Goal: Communication & Community: Answer question/provide support

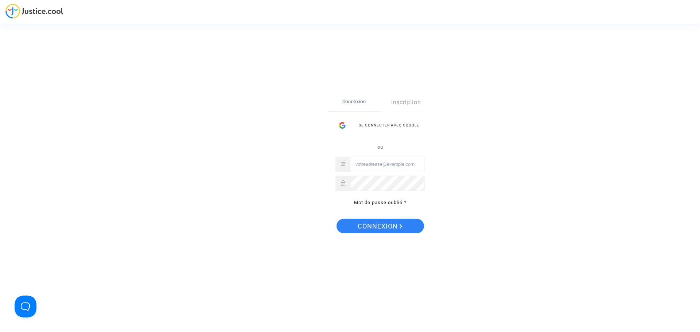
click at [367, 163] on input "Email" at bounding box center [388, 164] width 74 height 15
type input "aymeric.jan@gmail.com"
click at [337, 219] on button "Connexion" at bounding box center [381, 226] width 88 height 15
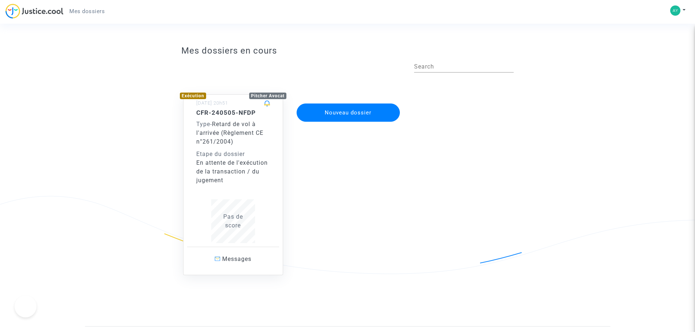
click at [231, 149] on div "CFR-240505-NFDP Type - Retard de vol à l'arrivée (Règlement CE n°261/2004) Etap…" at bounding box center [233, 147] width 74 height 76
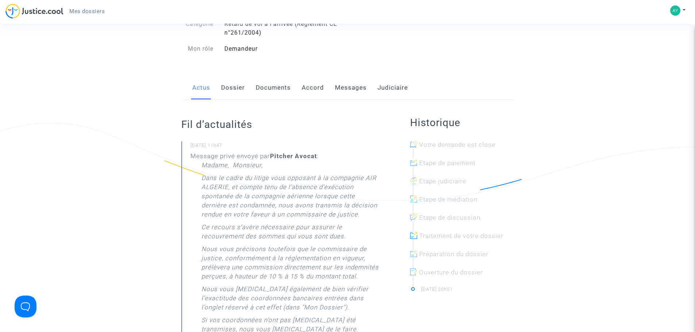
scroll to position [73, 0]
click at [269, 91] on link "Documents" at bounding box center [273, 88] width 35 height 24
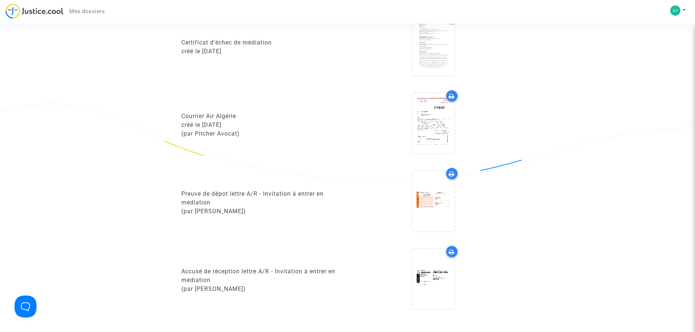
scroll to position [511, 0]
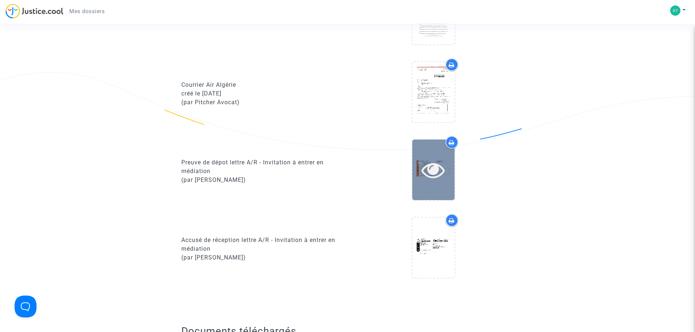
click at [428, 170] on icon at bounding box center [433, 169] width 24 height 23
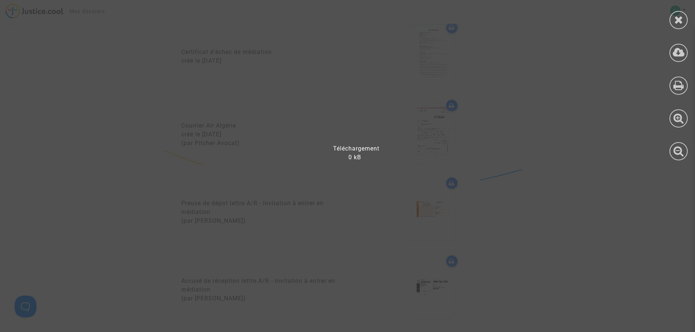
scroll to position [438, 0]
click at [674, 20] on icon at bounding box center [678, 19] width 9 height 11
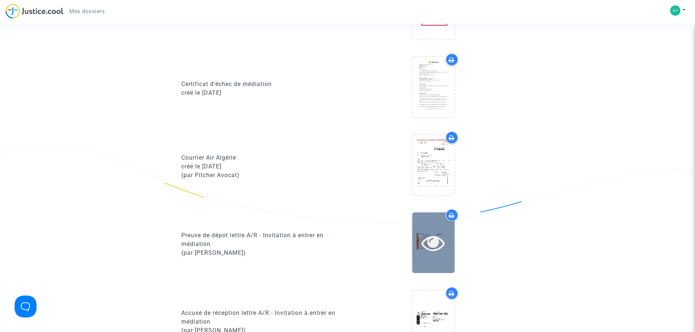
click at [436, 246] on icon at bounding box center [433, 242] width 24 height 23
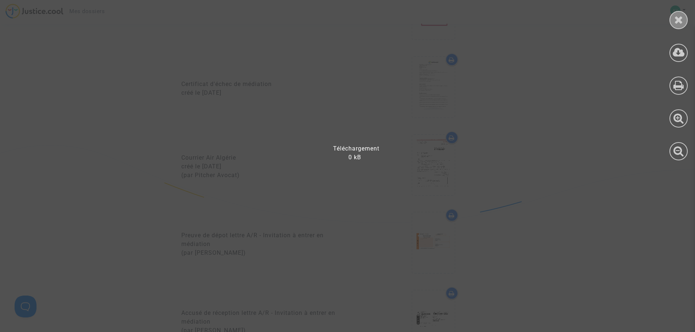
click at [676, 18] on icon at bounding box center [678, 19] width 9 height 11
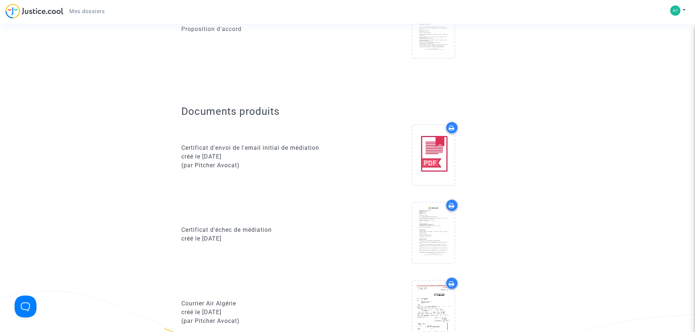
scroll to position [255, 0]
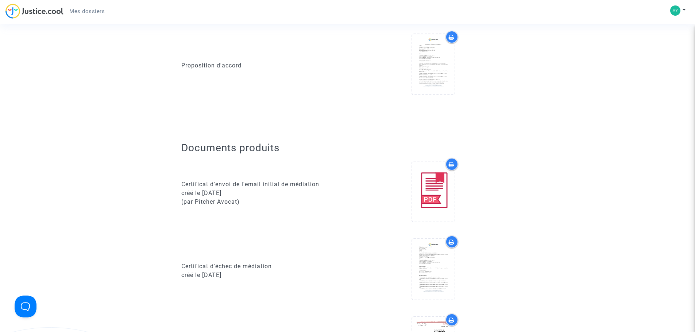
click at [81, 16] on link "Mes dossiers" at bounding box center [86, 11] width 47 height 11
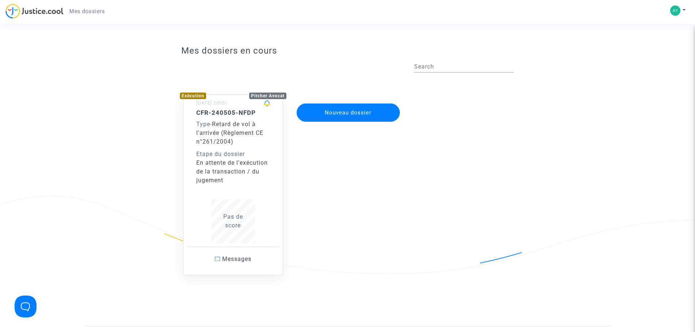
click at [241, 157] on div "Etape du dossier" at bounding box center [233, 154] width 74 height 9
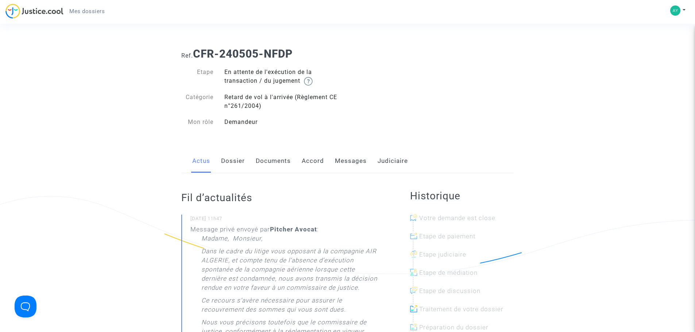
click at [349, 162] on link "Messages" at bounding box center [351, 161] width 32 height 24
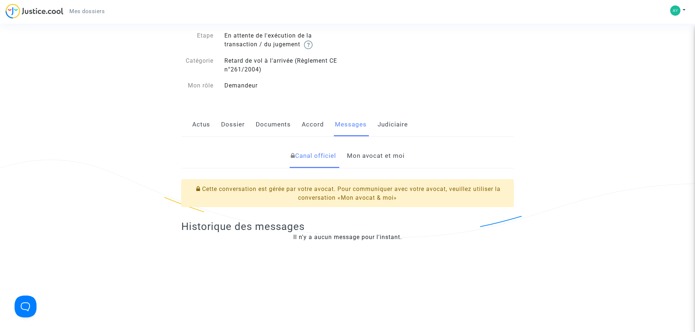
click at [364, 158] on link "Mon avocat et moi" at bounding box center [376, 156] width 58 height 24
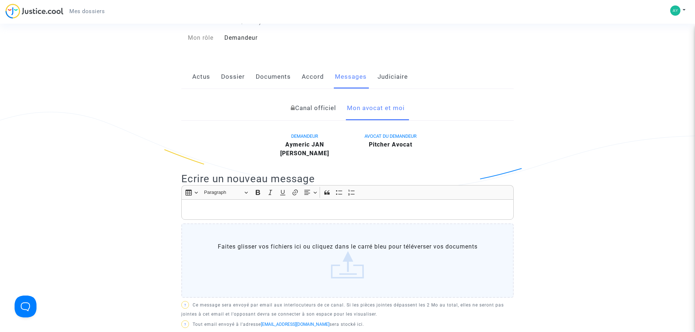
scroll to position [73, 0]
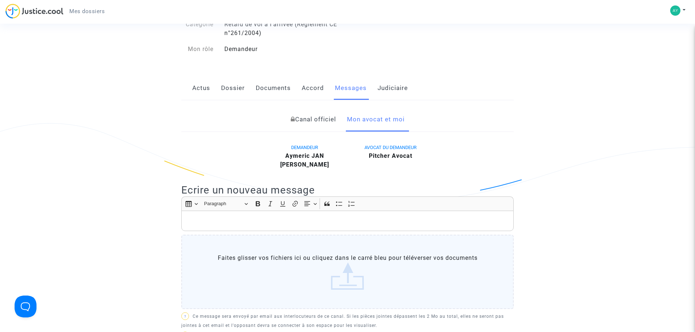
click at [273, 87] on link "Documents" at bounding box center [273, 88] width 35 height 24
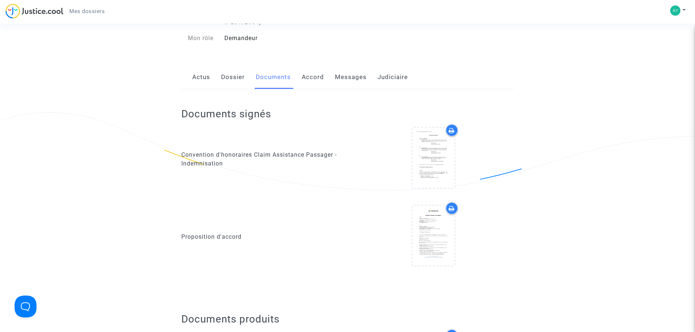
scroll to position [36, 0]
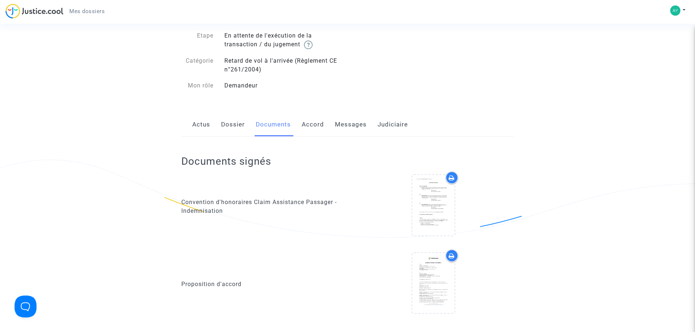
click at [231, 129] on link "Dossier" at bounding box center [233, 125] width 24 height 24
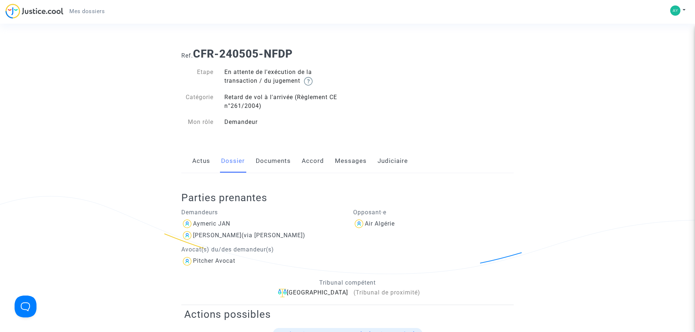
click at [333, 158] on div "Actus Dossier Documents Accord Messages Judiciaire" at bounding box center [347, 161] width 332 height 24
click at [341, 163] on link "Messages" at bounding box center [351, 161] width 32 height 24
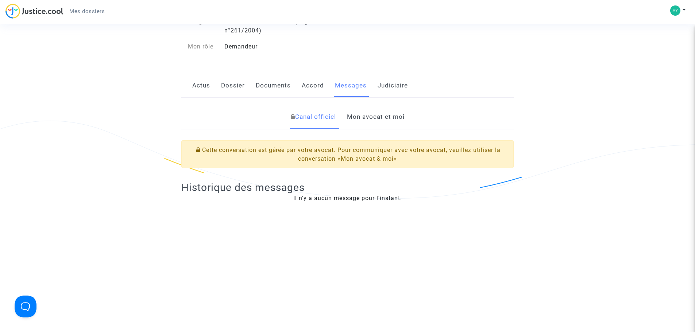
scroll to position [73, 0]
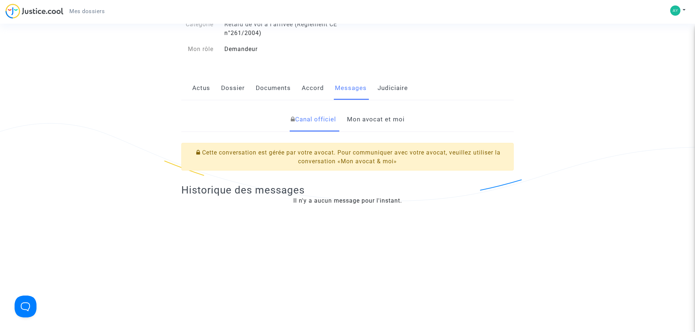
click at [360, 116] on link "Mon avocat et moi" at bounding box center [376, 120] width 58 height 24
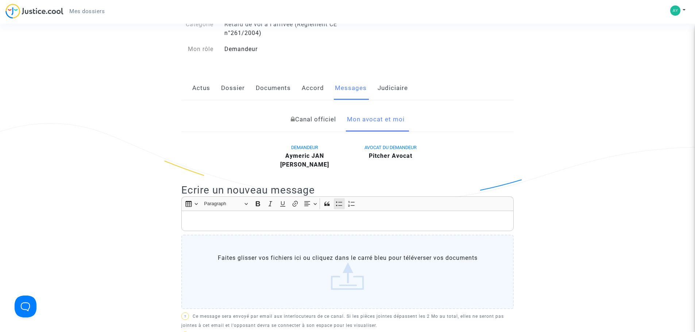
scroll to position [219, 0]
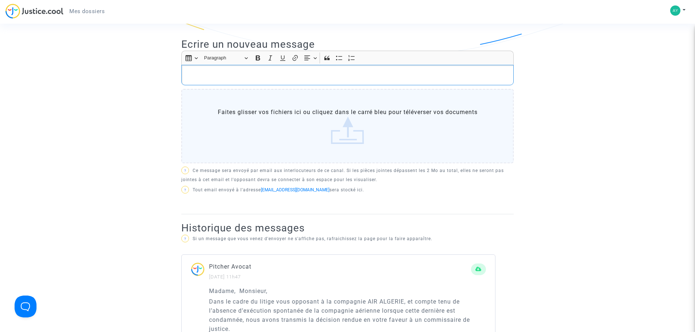
click at [234, 74] on p "Rich Text Editor, main" at bounding box center [347, 75] width 325 height 9
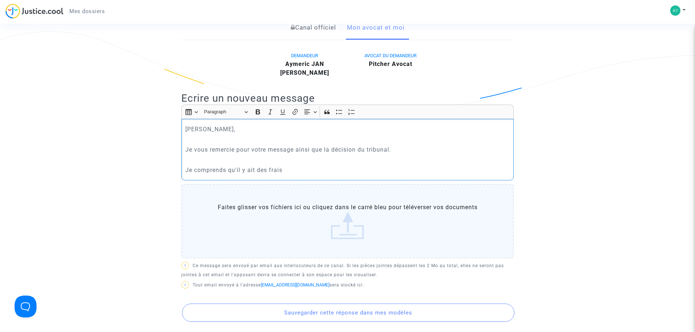
scroll to position [182, 0]
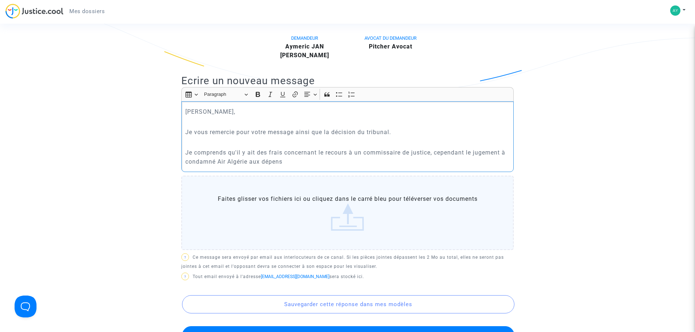
click at [356, 168] on div "[PERSON_NAME], Je vous remercie pour votre message ainsi que la décision du tri…" at bounding box center [347, 136] width 332 height 71
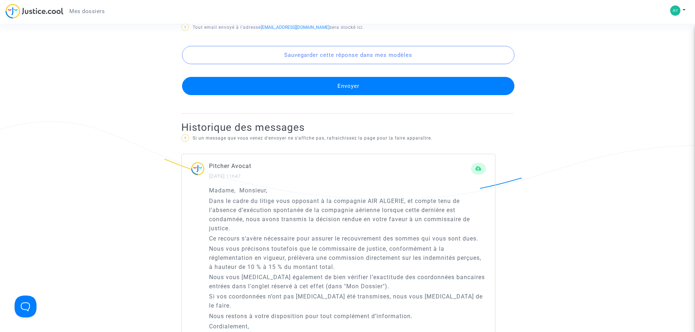
scroll to position [474, 0]
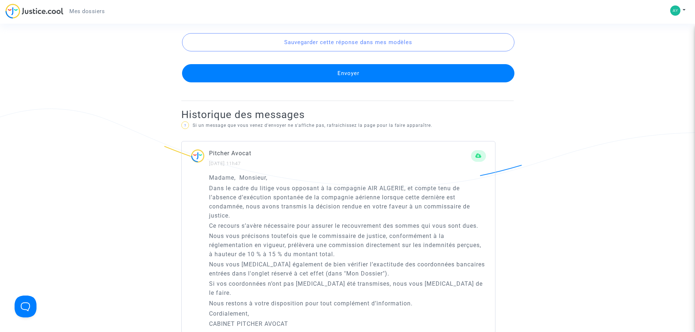
click at [404, 264] on p "Nous vous [MEDICAL_DATA] également de bien vérifier l’exactitude des coordonnée…" at bounding box center [347, 269] width 277 height 18
drag, startPoint x: 404, startPoint y: 264, endPoint x: 436, endPoint y: 265, distance: 31.8
click at [436, 265] on p "Nous vous [MEDICAL_DATA] également de bien vérifier l’exactitude des coordonnée…" at bounding box center [347, 269] width 277 height 18
copy p "coordonnées bancaires"
click at [408, 266] on p "Nous vous [MEDICAL_DATA] également de bien vérifier l’exactitude des coordonnée…" at bounding box center [347, 269] width 277 height 18
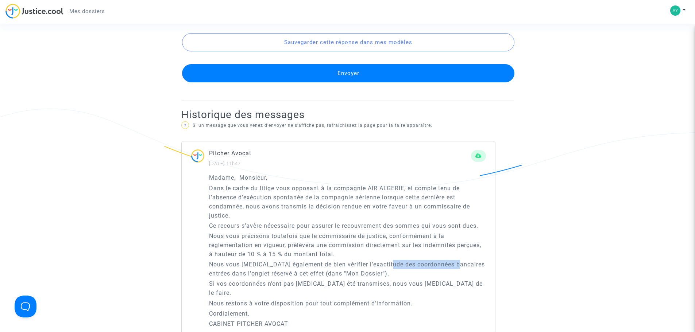
drag, startPoint x: 408, startPoint y: 266, endPoint x: 442, endPoint y: 264, distance: 34.3
click at [442, 264] on p "Nous vous [MEDICAL_DATA] également de bien vérifier l’exactitude des coordonnée…" at bounding box center [347, 269] width 277 height 18
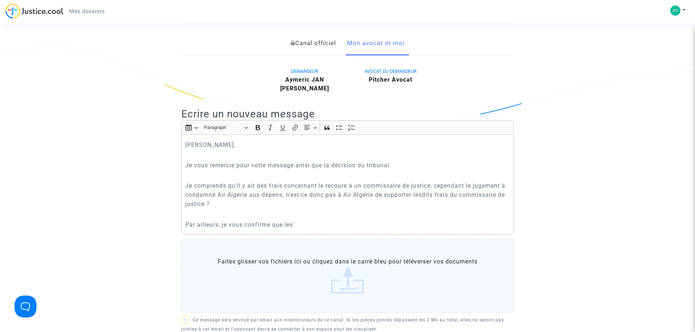
scroll to position [146, 0]
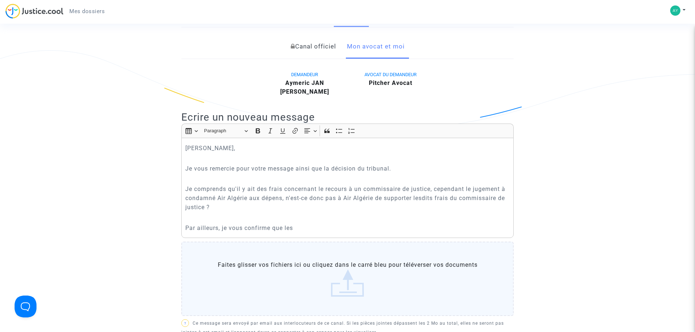
click at [341, 233] on div "[PERSON_NAME], Je vous remercie pour votre message ainsi que la décision du tri…" at bounding box center [347, 188] width 332 height 100
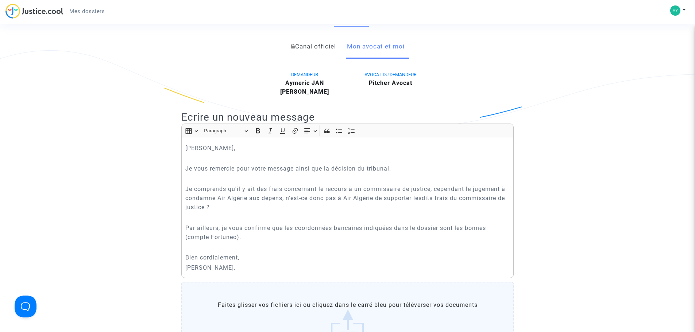
click at [262, 197] on p "Je comprends qu'il y ait des frais concernant le recours à un commissaire de ju…" at bounding box center [347, 198] width 325 height 27
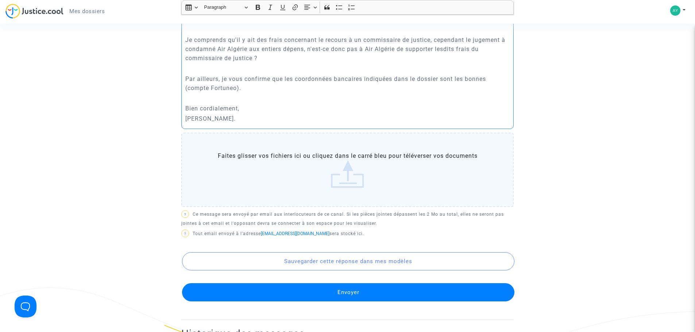
scroll to position [328, 0]
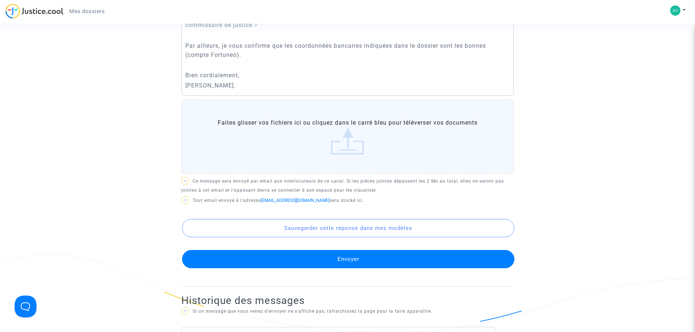
click at [313, 256] on button "Envoyer" at bounding box center [348, 259] width 332 height 18
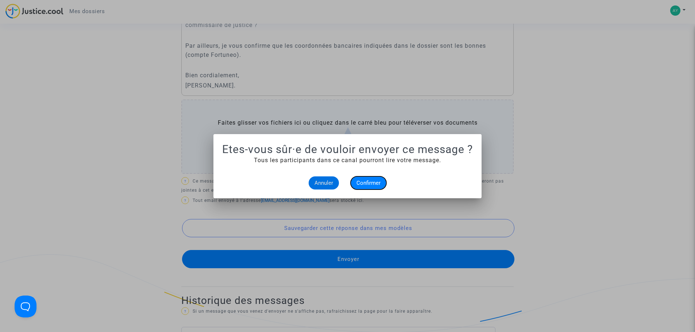
click at [363, 182] on span "Confirmer" at bounding box center [368, 183] width 24 height 7
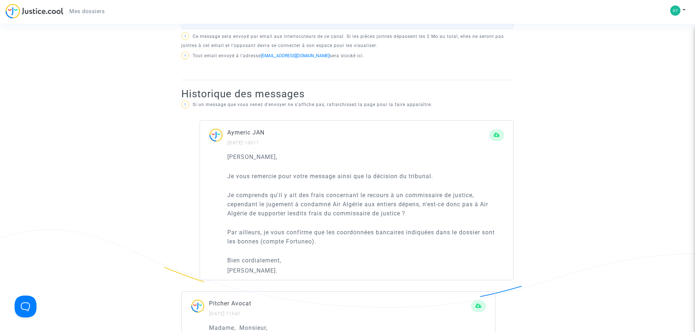
scroll to position [365, 0]
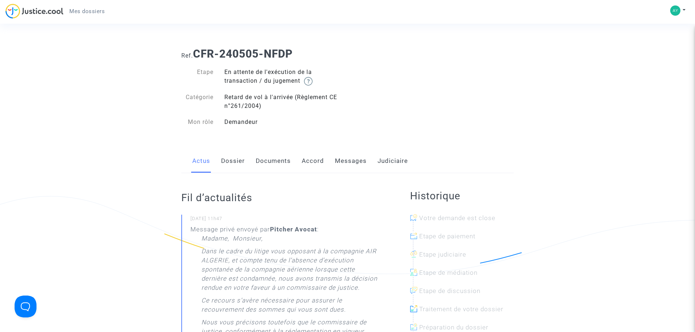
click at [275, 169] on link "Documents" at bounding box center [273, 161] width 35 height 24
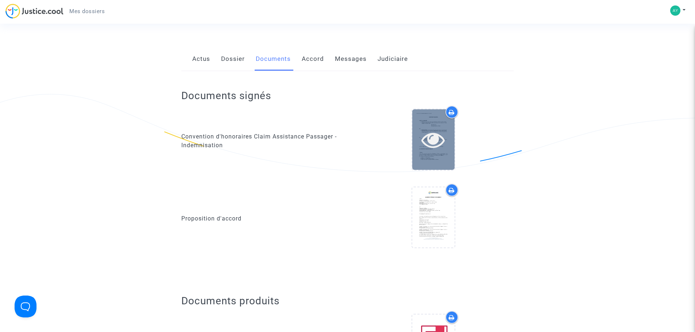
scroll to position [36, 0]
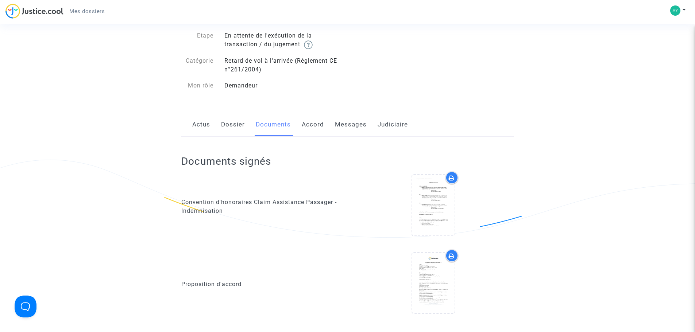
click at [393, 123] on link "Judiciaire" at bounding box center [393, 125] width 30 height 24
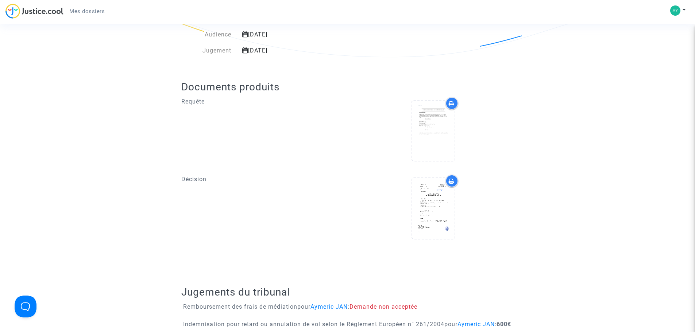
scroll to position [219, 0]
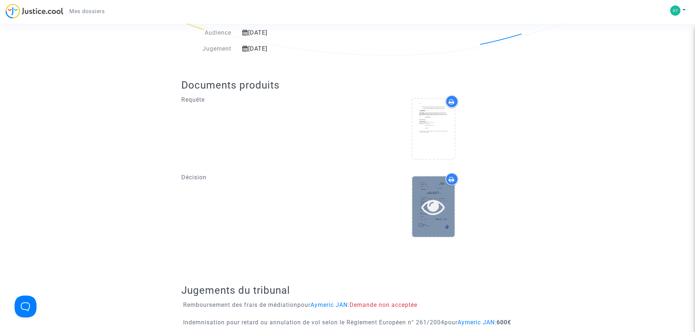
click at [440, 208] on icon at bounding box center [433, 206] width 24 height 23
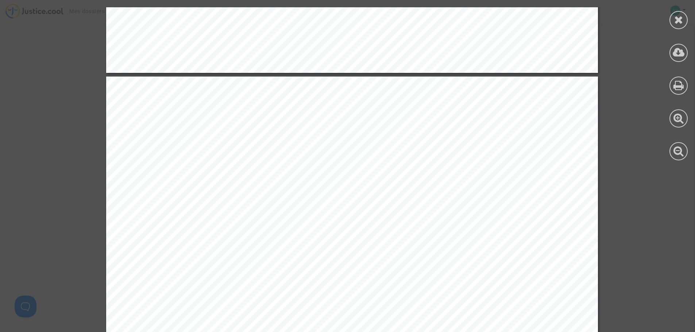
scroll to position [3465, 0]
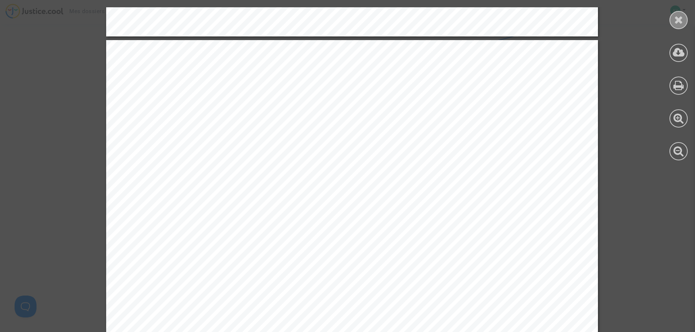
click at [679, 16] on icon at bounding box center [678, 19] width 9 height 11
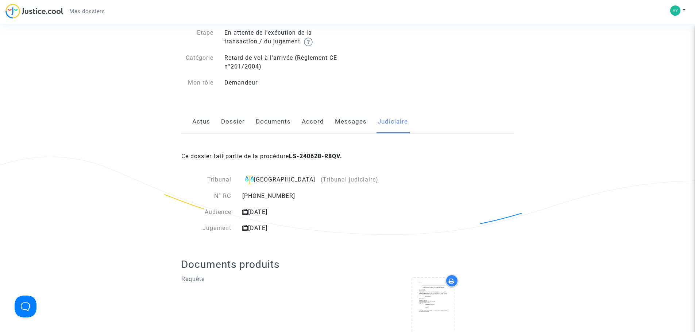
scroll to position [36, 0]
